Goal: Entertainment & Leisure: Consume media (video, audio)

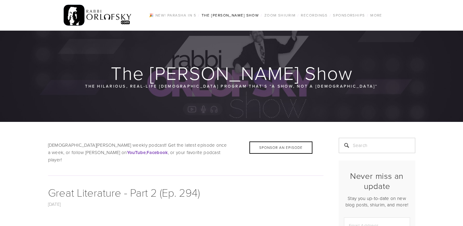
scroll to position [159, 0]
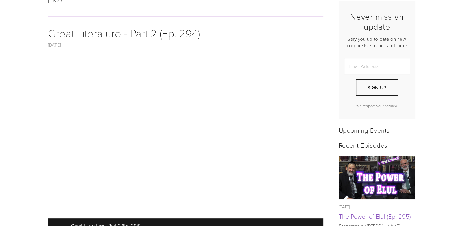
scroll to position [159, 0]
click at [346, 172] on img at bounding box center [377, 177] width 77 height 43
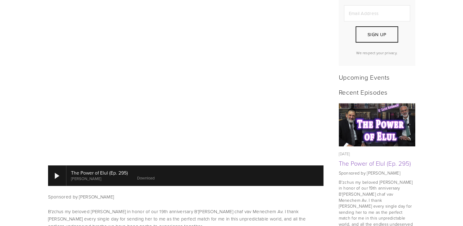
scroll to position [233, 0]
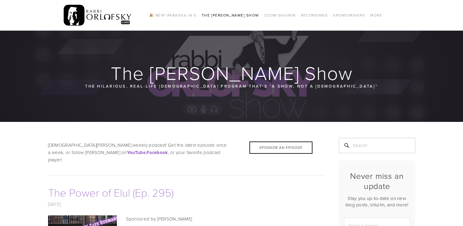
click at [119, 185] on link "The Power of Elul (Ep. 295)" at bounding box center [111, 192] width 126 height 15
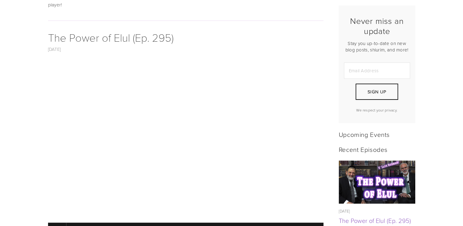
scroll to position [200, 0]
